Goal: Check status

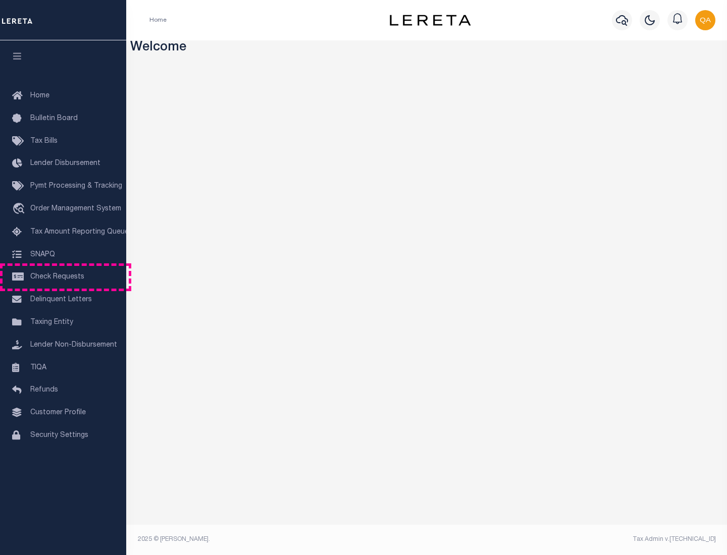
click at [63, 277] on span "Check Requests" at bounding box center [57, 277] width 54 height 7
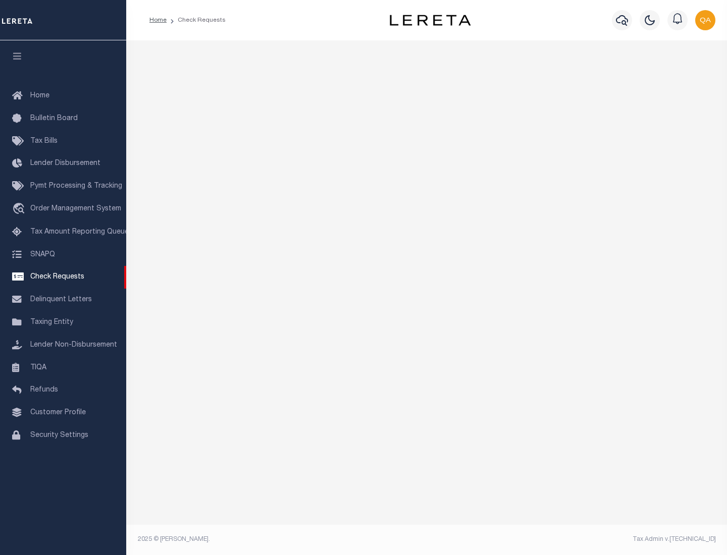
select select "50"
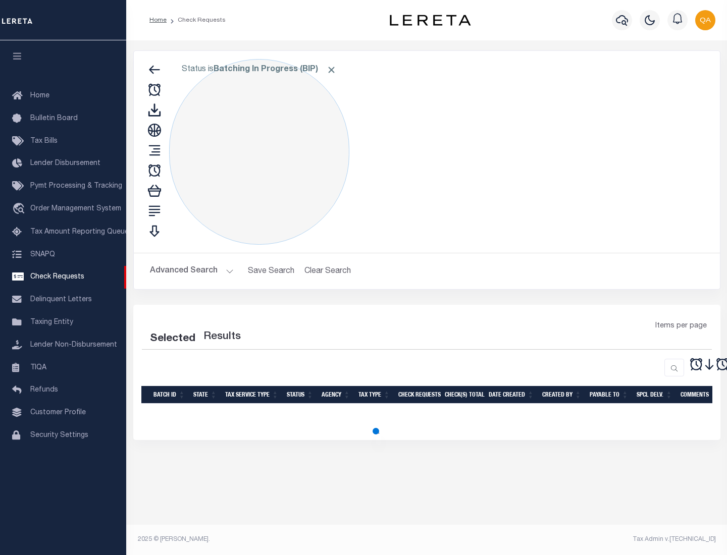
select select "50"
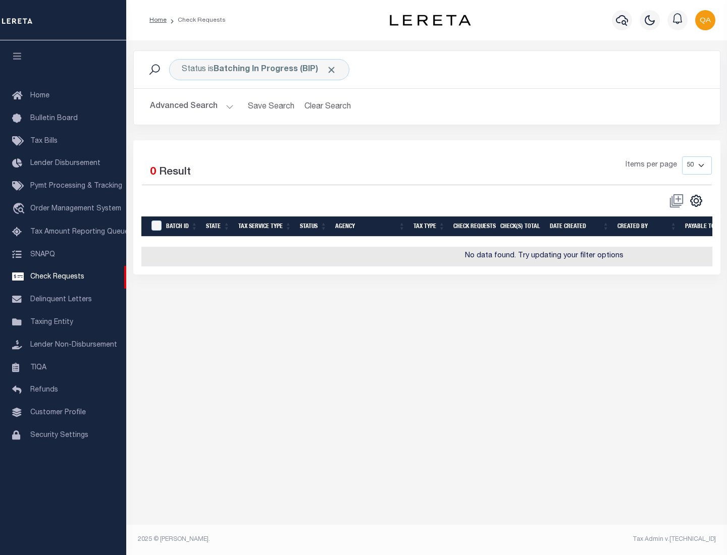
click at [332, 70] on span "Click to Remove" at bounding box center [331, 70] width 11 height 11
